Goal: Transaction & Acquisition: Book appointment/travel/reservation

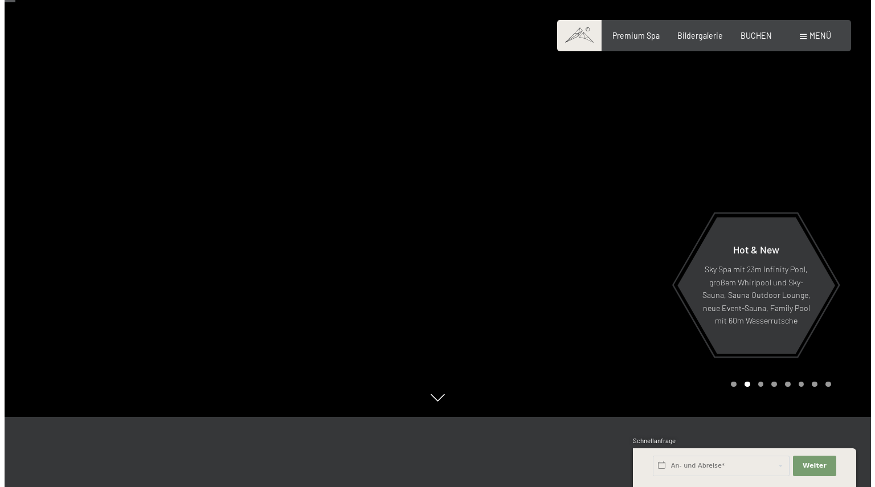
scroll to position [68, 0]
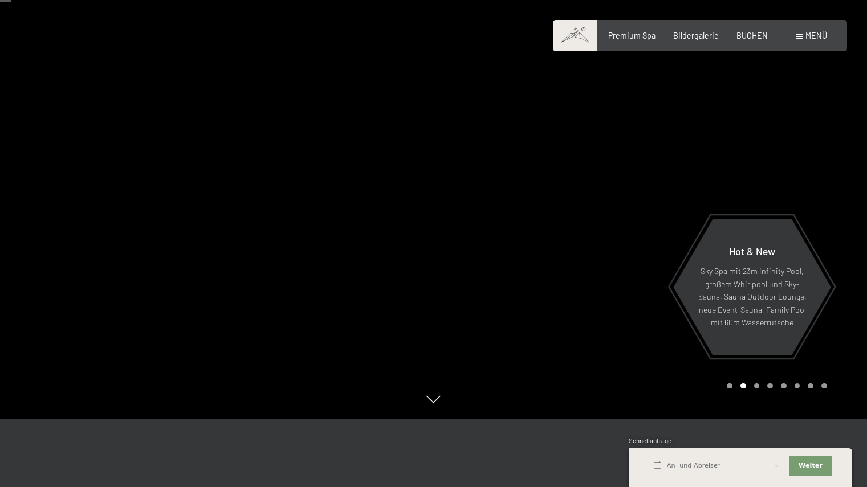
click at [805, 42] on div "Buchen Anfragen Premium Spa Bildergalerie BUCHEN Menü DE IT EN Gutschein Bilder…" at bounding box center [700, 35] width 254 height 11
click at [809, 35] on span "Menü" at bounding box center [816, 36] width 22 height 10
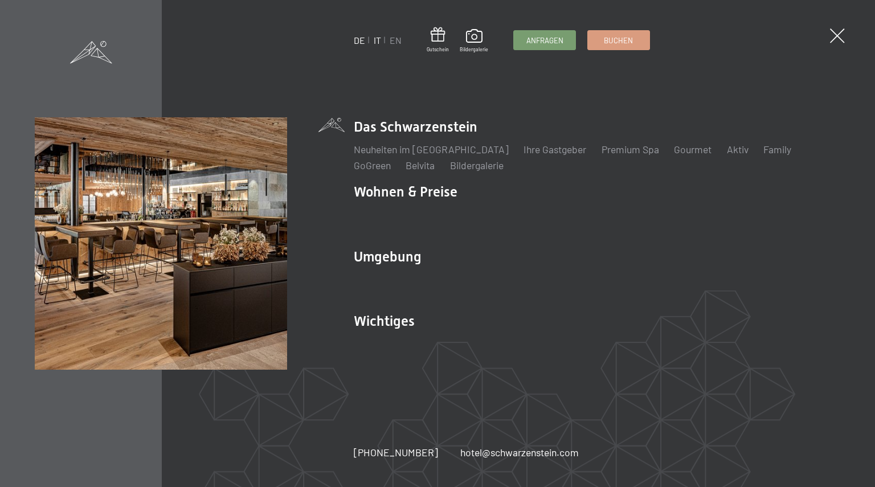
click at [377, 39] on link "IT" at bounding box center [377, 40] width 7 height 11
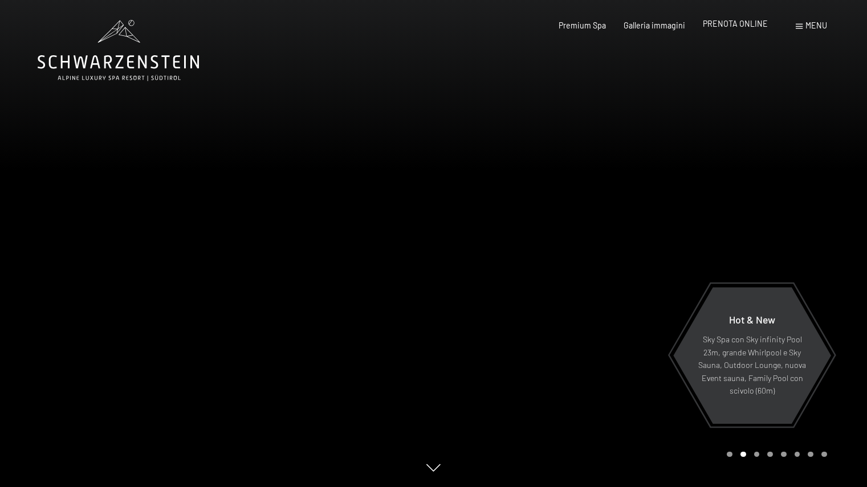
click at [744, 22] on span "PRENOTA ONLINE" at bounding box center [735, 24] width 65 height 10
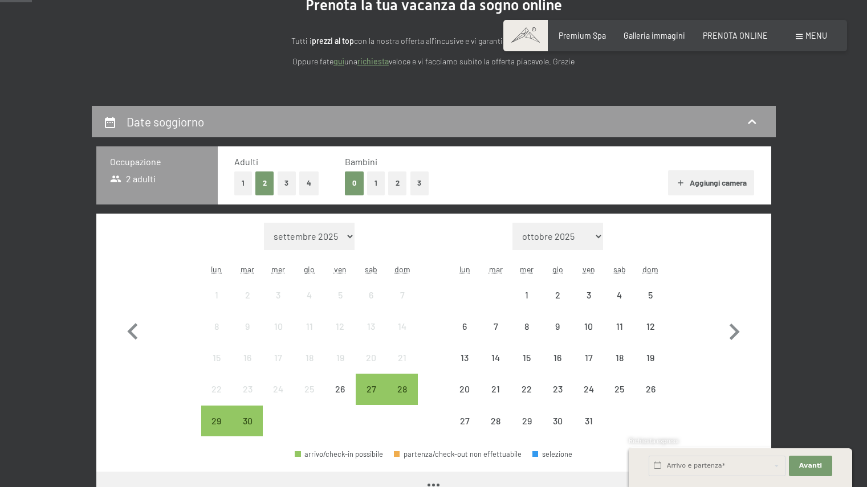
scroll to position [150, 0]
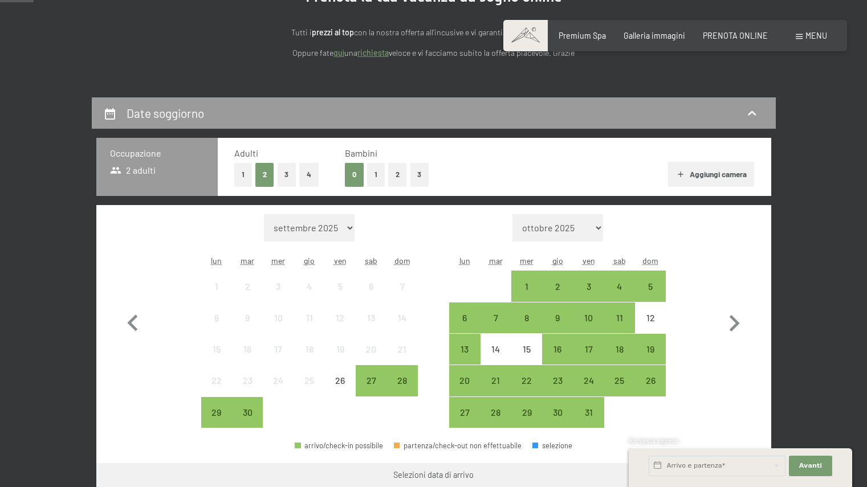
click at [394, 174] on button "2" at bounding box center [397, 174] width 19 height 23
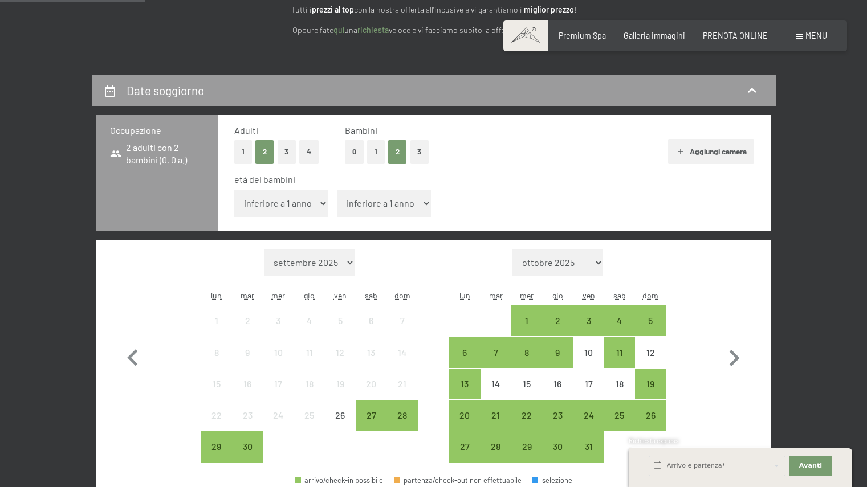
scroll to position [218, 0]
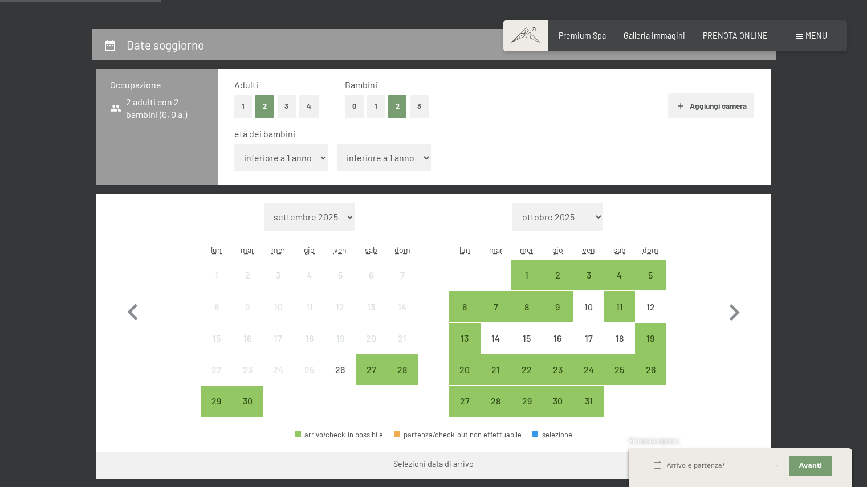
click at [296, 162] on select "inferiore a 1 anno 1 anno 2 anni 3 anni 4 anni 5 anni 6 anni 7 anni 8 anni 9 an…" at bounding box center [281, 157] width 94 height 27
select select "11"
click at [234, 144] on select "inferiore a 1 anno 1 anno 2 anni 3 anni 4 anni 5 anni 6 anni 7 anni 8 anni 9 an…" at bounding box center [281, 157] width 94 height 27
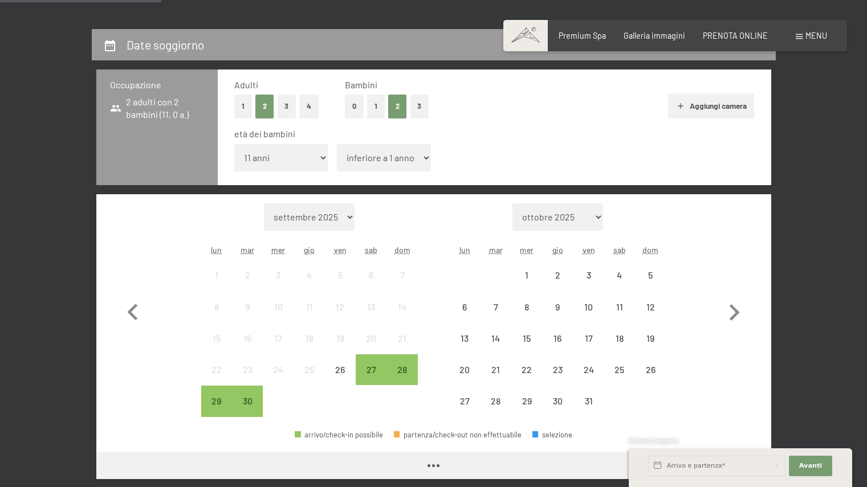
click at [387, 155] on select "inferiore a 1 anno 1 anno 2 anni 3 anni 4 anni 5 anni 6 anni 7 anni 8 anni 9 an…" at bounding box center [384, 157] width 94 height 27
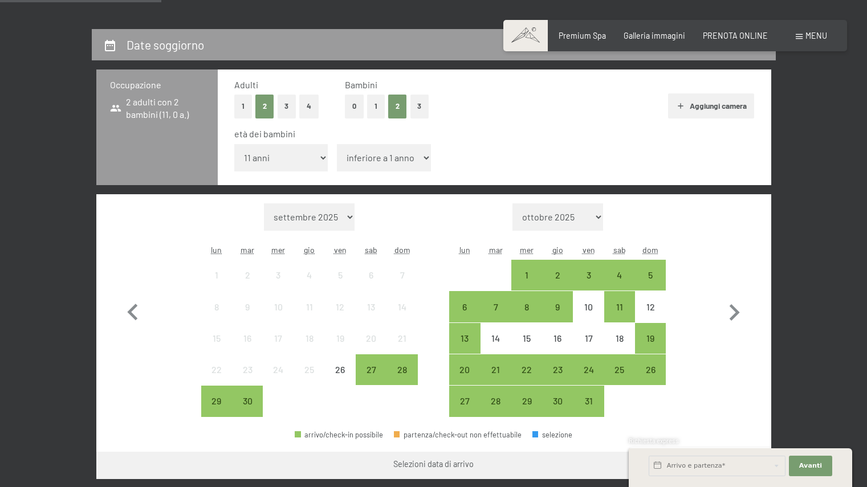
select select "9"
click at [337, 144] on select "inferiore a 1 anno 1 anno 2 anni 3 anni 4 anni 5 anni 6 anni 7 anni 8 anni 9 an…" at bounding box center [384, 157] width 94 height 27
click at [570, 403] on div "30" at bounding box center [557, 411] width 28 height 28
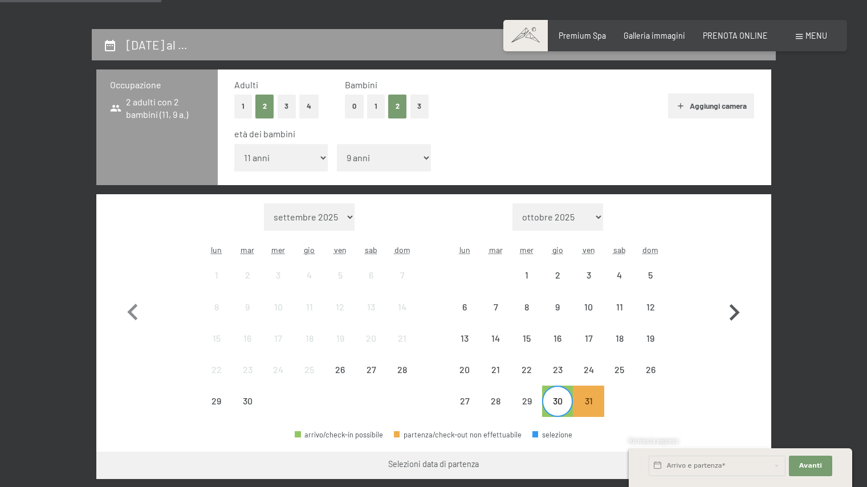
click at [732, 320] on icon "button" at bounding box center [733, 312] width 33 height 33
select select "[DATE]"
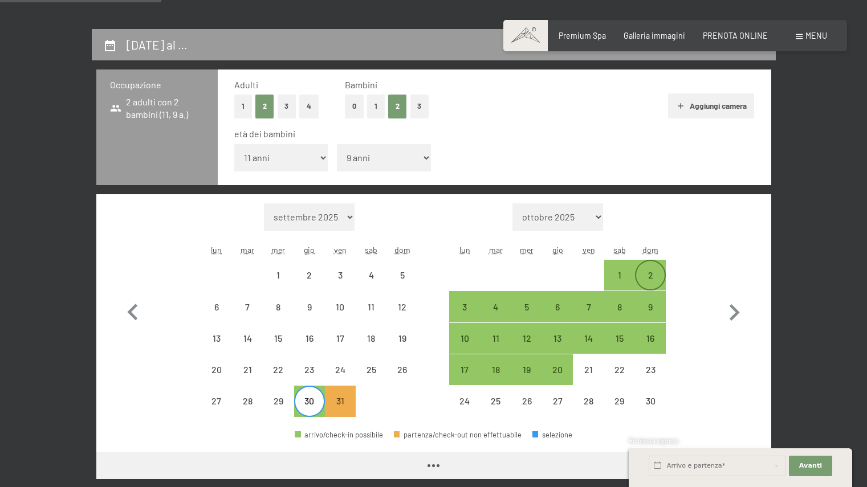
click at [654, 278] on div "2" at bounding box center [650, 285] width 28 height 28
select select "[DATE]"
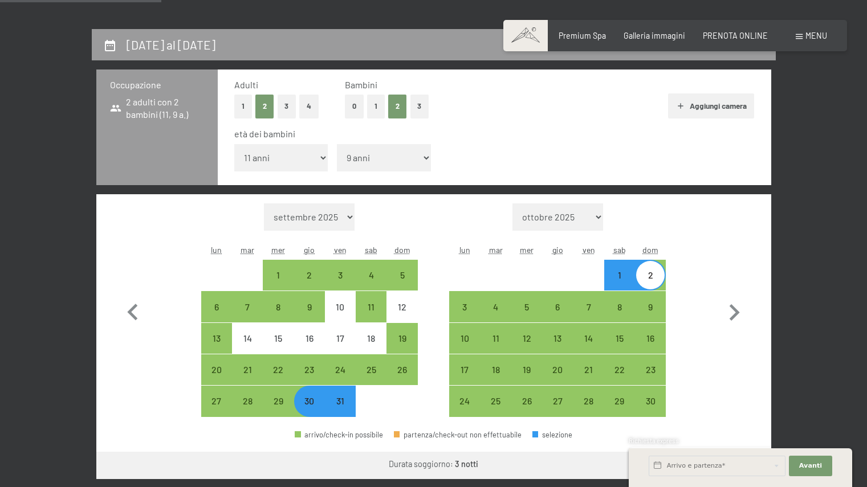
click at [709, 279] on div "Mese/anno [DATE] [DATE] [DATE] [DATE] [DATE] [DATE] [DATE] [DATE] [DATE] [DATE]…" at bounding box center [433, 310] width 634 height 214
select select "[DATE]"
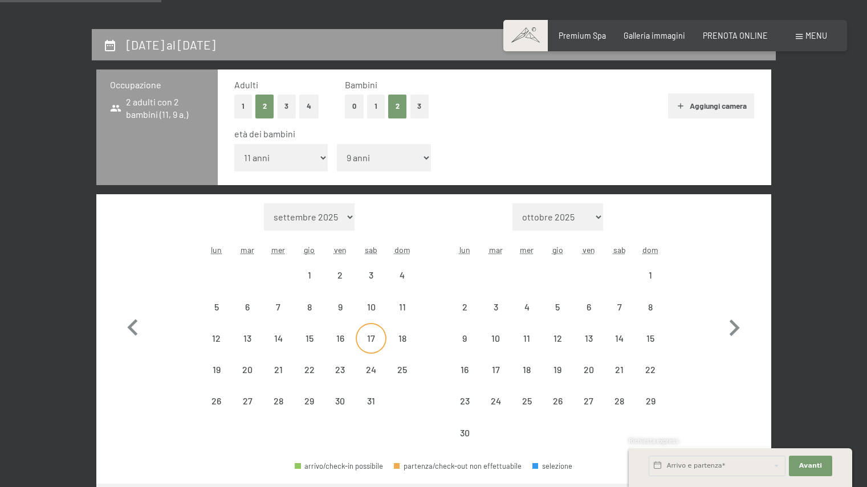
select select "[DATE]"
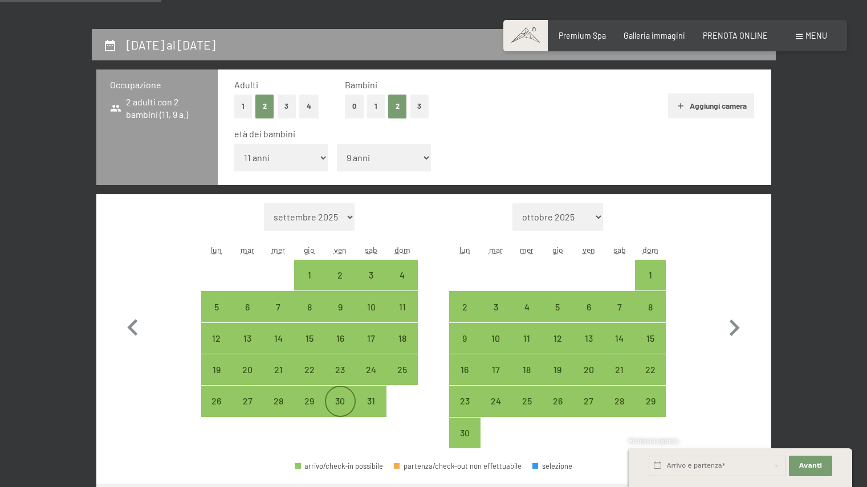
click at [336, 402] on div "30" at bounding box center [340, 411] width 28 height 28
select select "[DATE]"
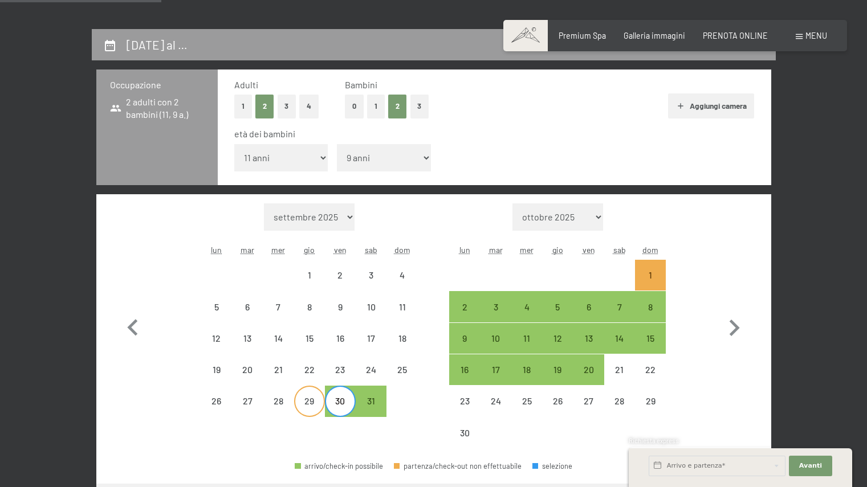
click at [299, 402] on div "29" at bounding box center [309, 411] width 28 height 28
select select "[DATE]"
click at [330, 212] on select "[DATE] [DATE] [DATE] [DATE] [DATE] [DATE] [DATE] [DATE] [DATE] [DATE] [DATE] [D…" at bounding box center [309, 216] width 91 height 27
select select "[DATE]"
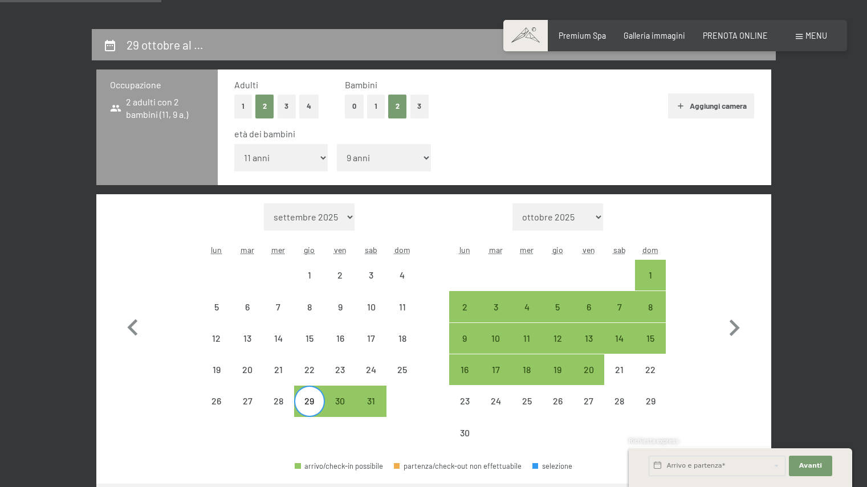
select select "[DATE]"
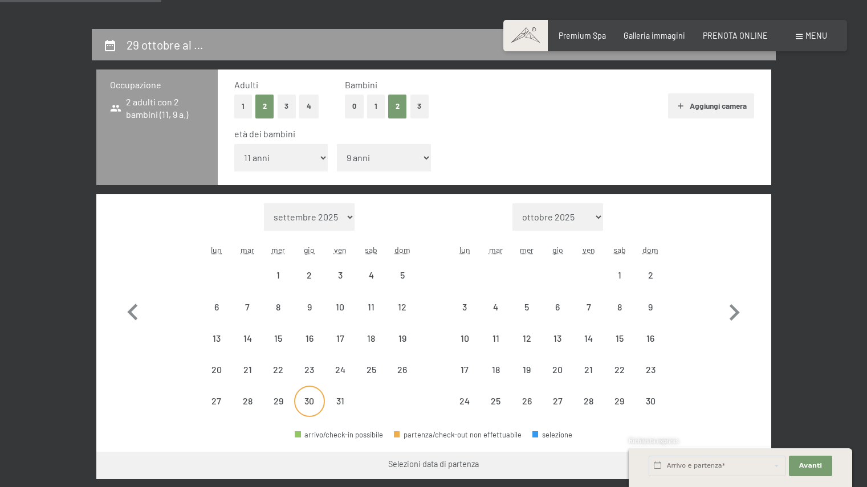
click at [314, 408] on div "30" at bounding box center [309, 411] width 28 height 28
select select "[DATE]"
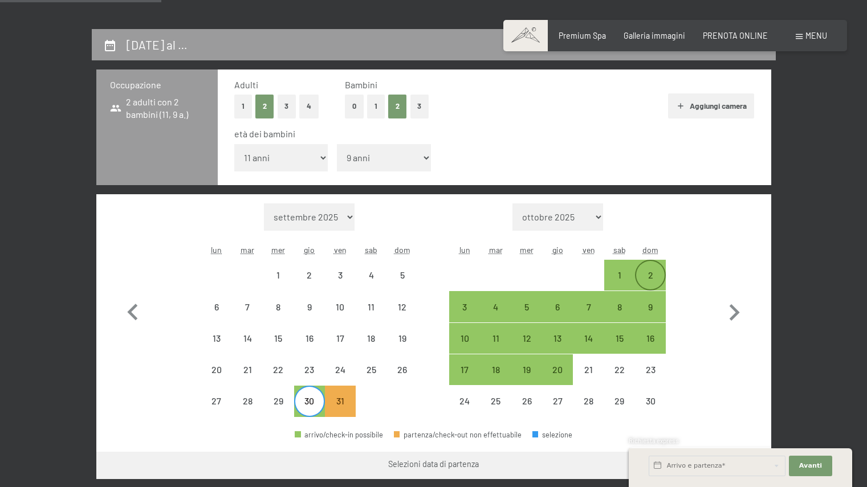
click at [658, 281] on div "2" at bounding box center [650, 285] width 28 height 28
select select "[DATE]"
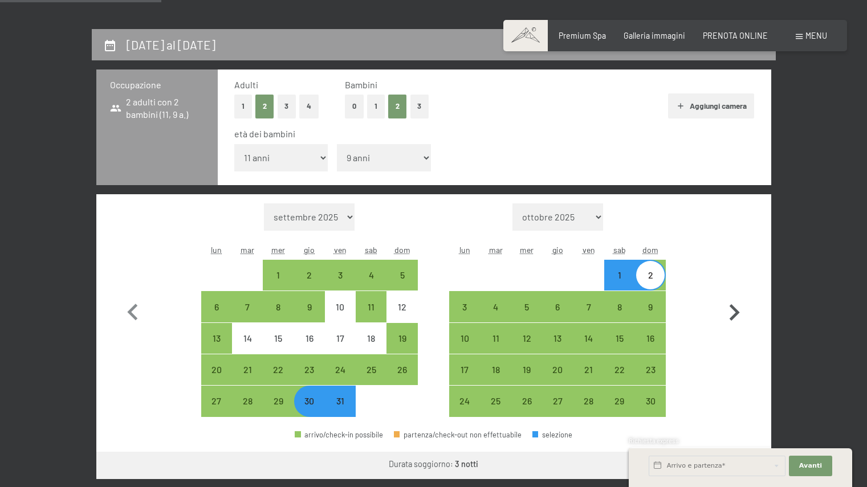
click at [718, 391] on button "button" at bounding box center [733, 310] width 33 height 214
select select "[DATE]"
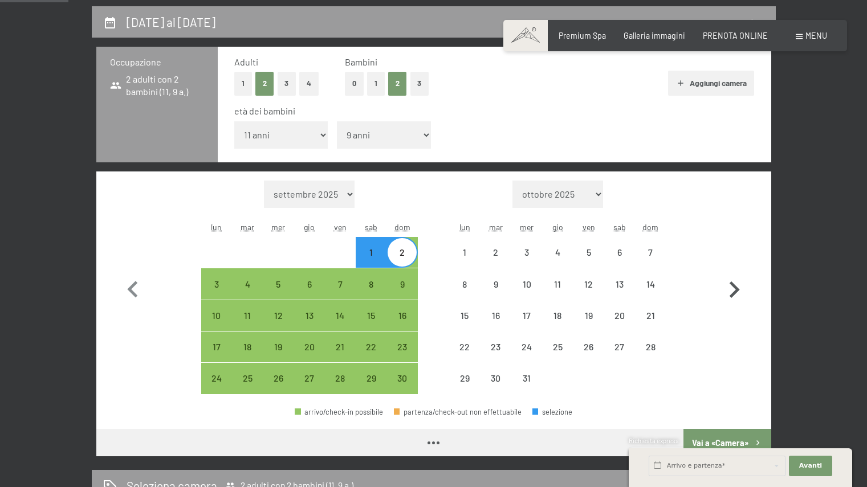
select select "[DATE]"
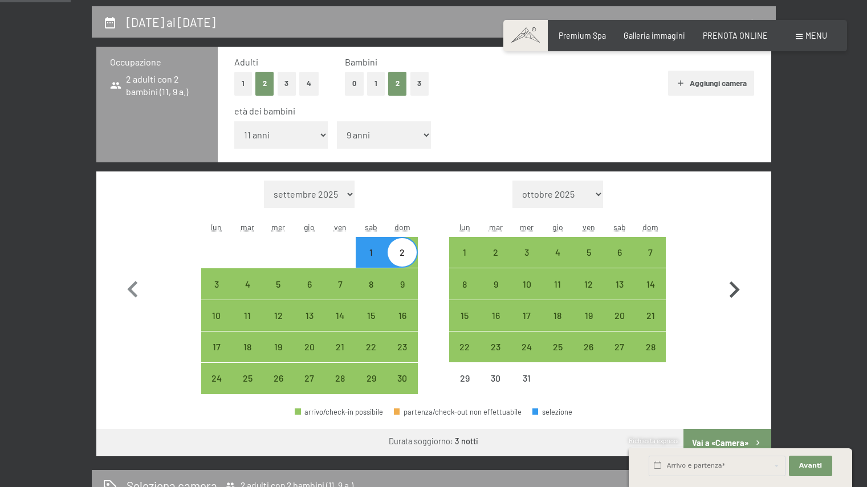
scroll to position [264, 0]
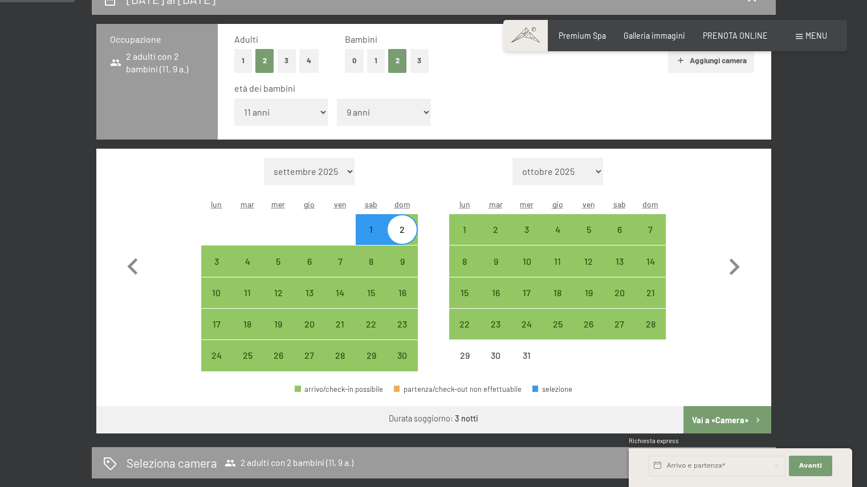
click at [727, 425] on button "Vai a «Camera»" at bounding box center [726, 419] width 87 height 27
select select "[DATE]"
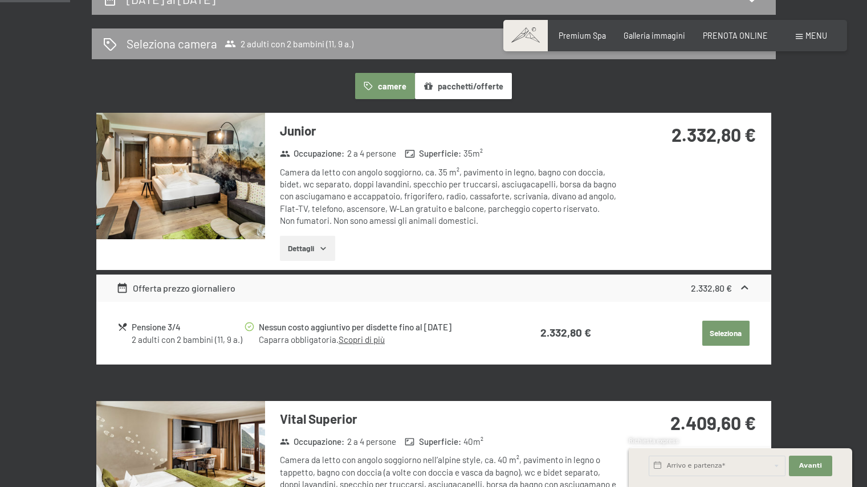
scroll to position [247, 0]
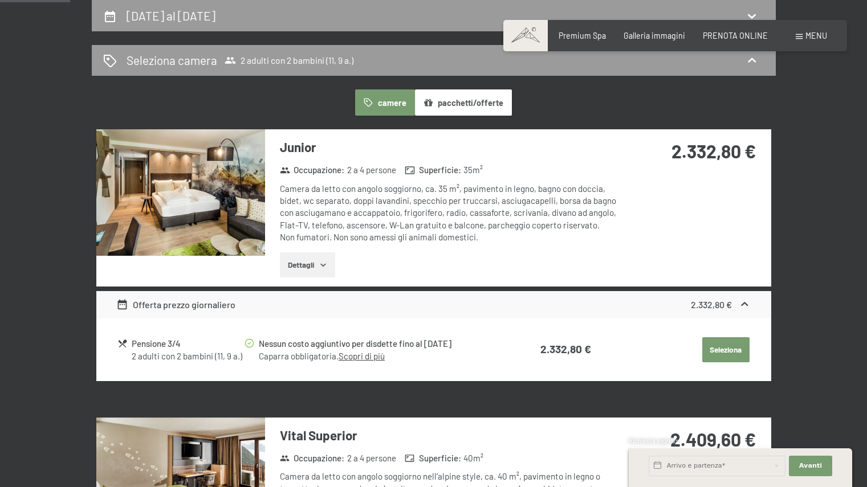
click at [626, 203] on div "Junior Occupazione : 2 a 4 persone Superficie : 35 m² Camera da letto con angol…" at bounding box center [433, 207] width 675 height 157
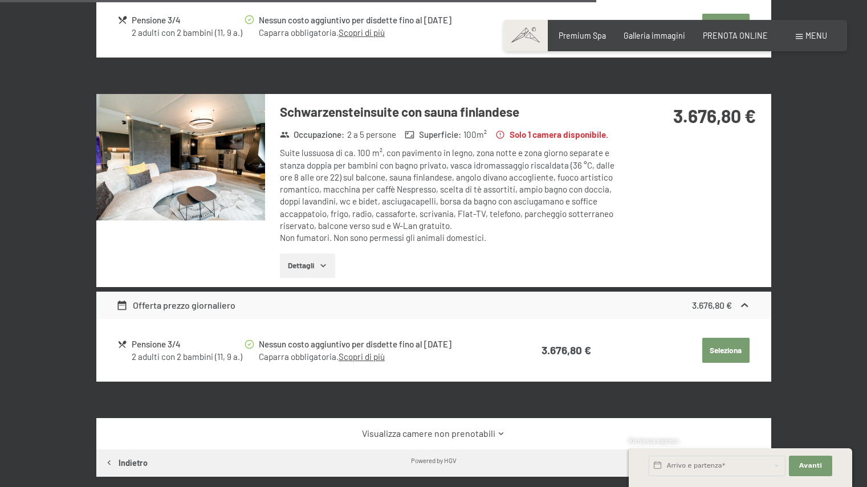
scroll to position [1797, 0]
